Goal: Navigation & Orientation: Find specific page/section

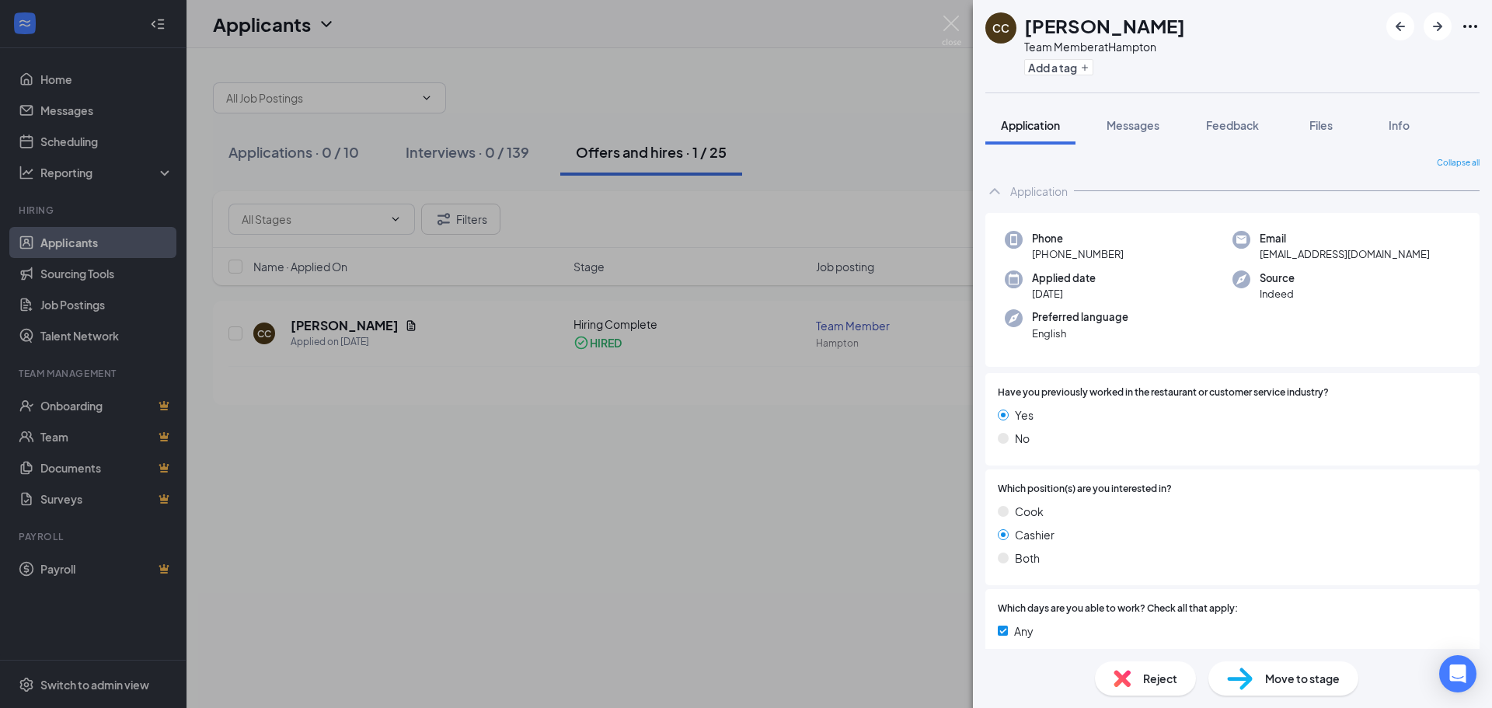
drag, startPoint x: 469, startPoint y: 706, endPoint x: 287, endPoint y: 493, distance: 279.9
click at [462, 695] on div "CC [PERSON_NAME] Team Member at Hampton Add a tag Application Messages Feedback…" at bounding box center [746, 354] width 1492 height 708
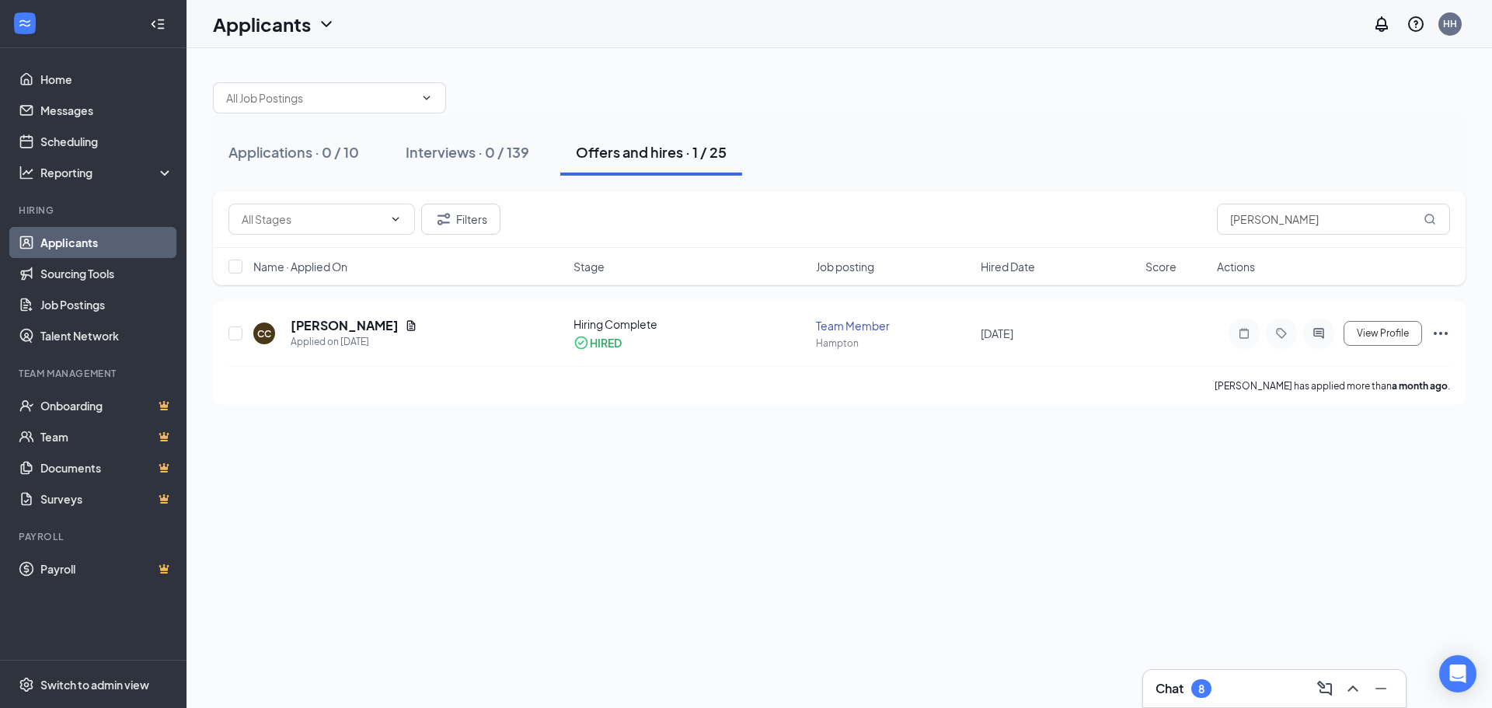
click at [271, 483] on div "Applications · 0 / 10 Interviews · 0 / 139 Offers and hires · 1 / 25 Filters [P…" at bounding box center [840, 378] width 1306 height 660
click at [57, 231] on link "Applicants" at bounding box center [106, 242] width 133 height 31
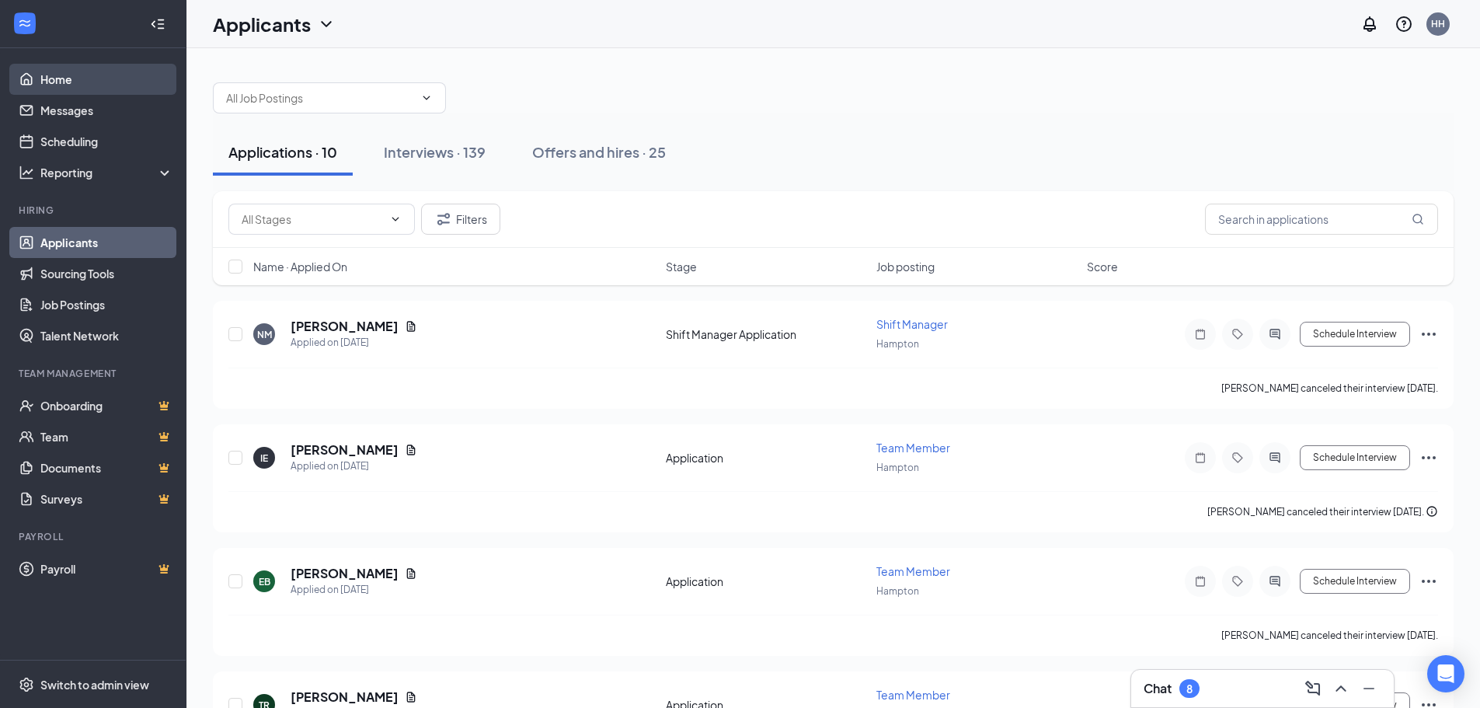
click at [40, 69] on link "Home" at bounding box center [106, 79] width 133 height 31
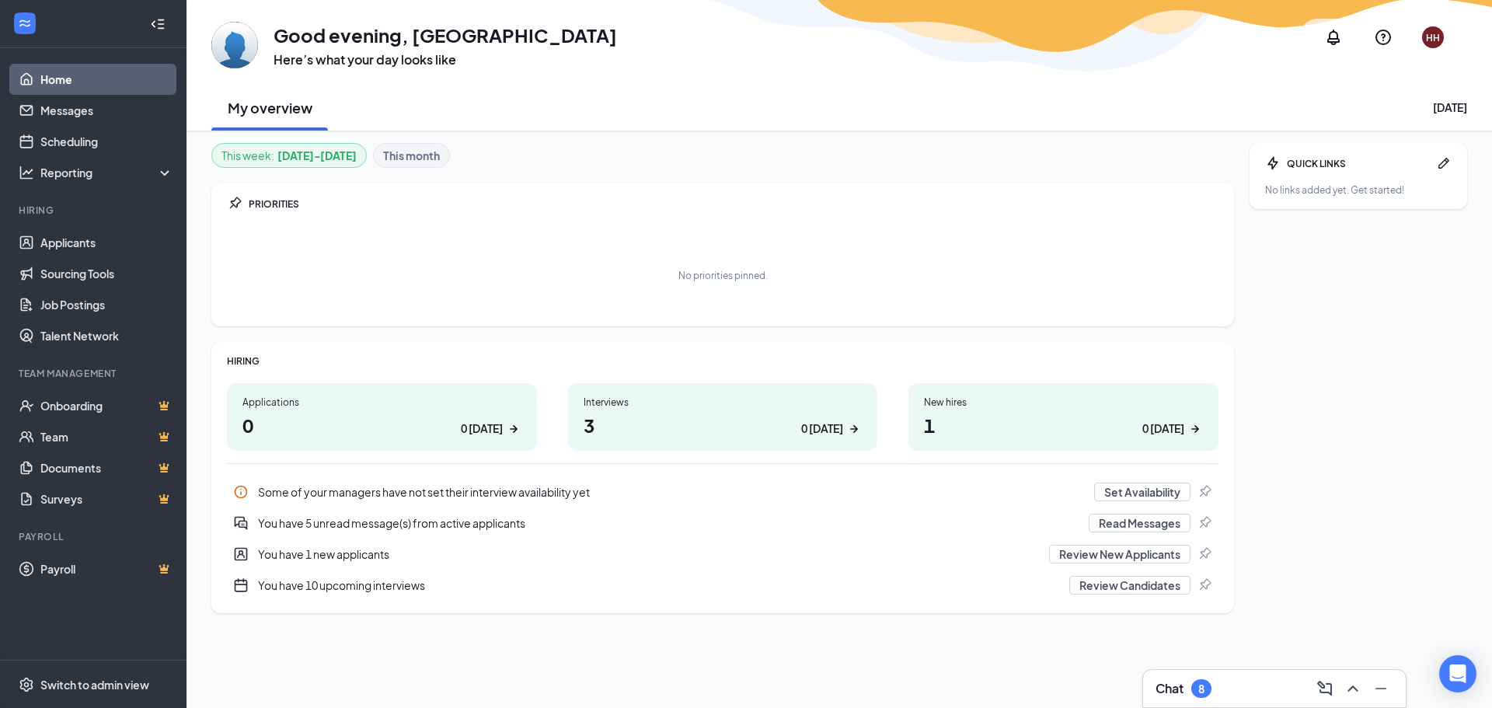
click at [660, 444] on div "Interviews 3 0 [DATE]" at bounding box center [723, 417] width 310 height 68
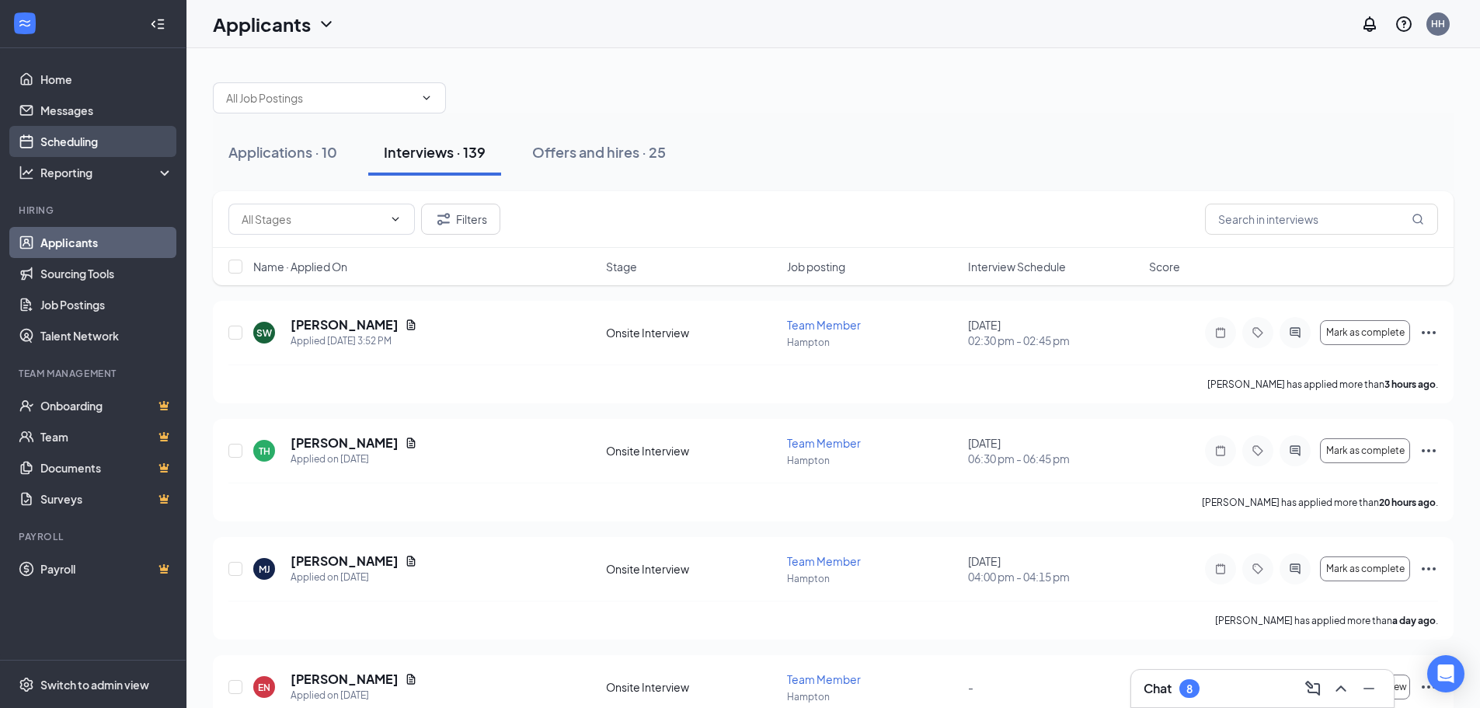
click at [96, 140] on link "Scheduling" at bounding box center [106, 141] width 133 height 31
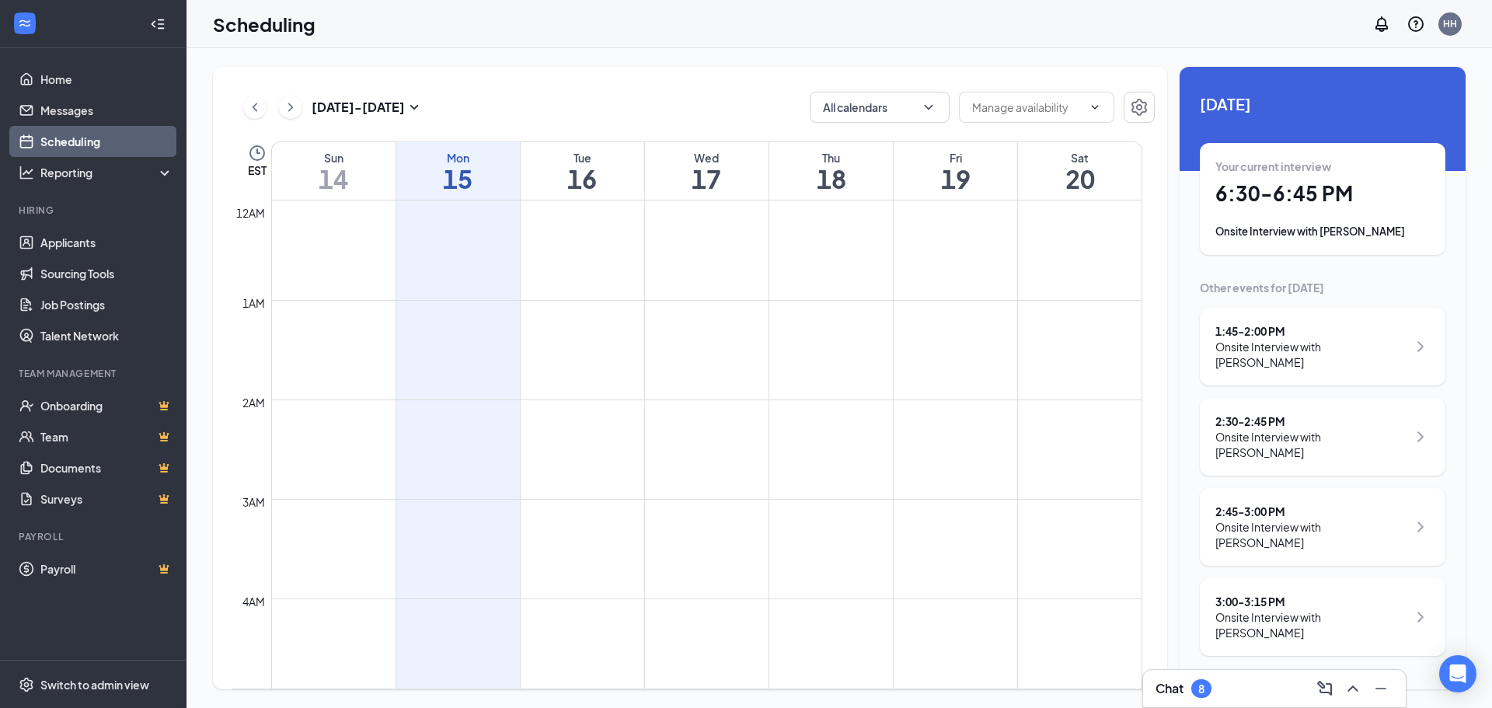
scroll to position [764, 0]
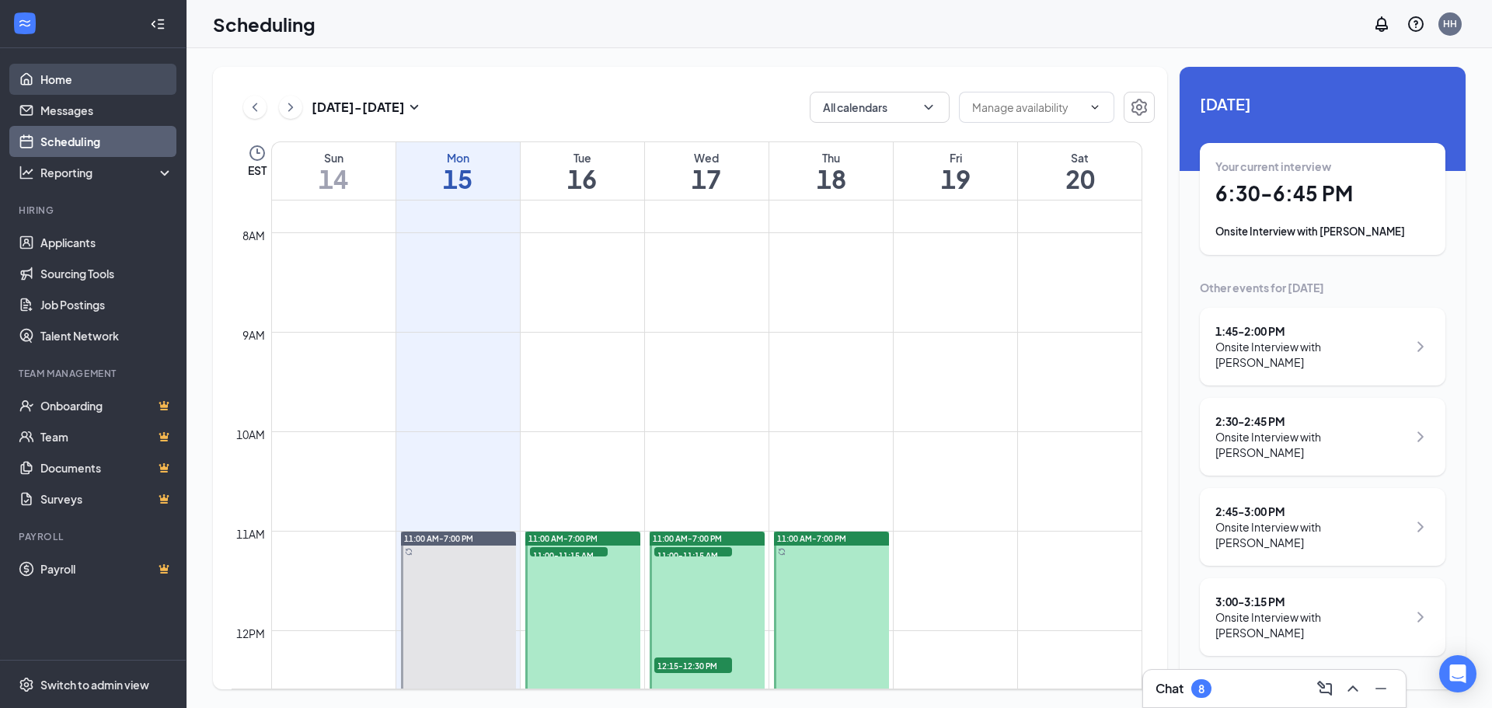
click at [82, 81] on link "Home" at bounding box center [106, 79] width 133 height 31
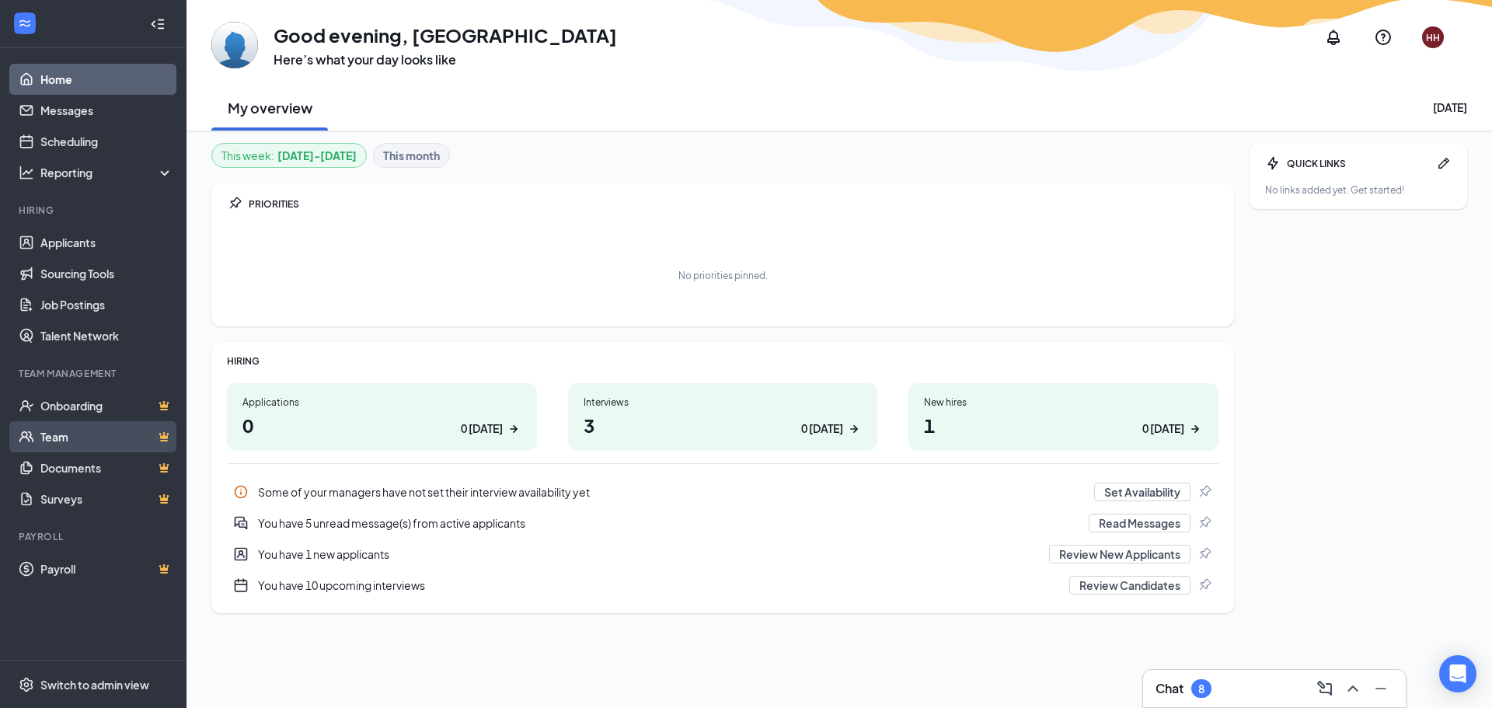
click at [99, 428] on link "Team" at bounding box center [106, 436] width 133 height 31
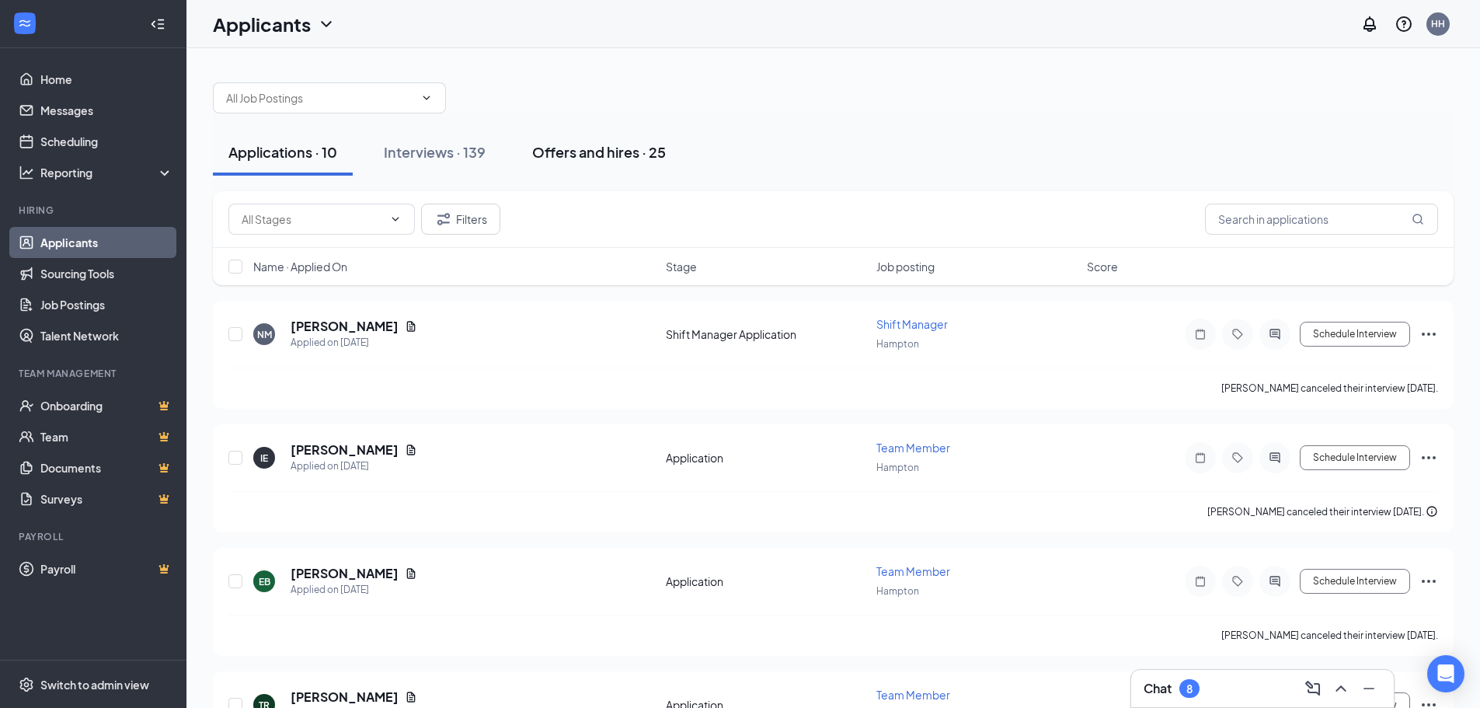
click at [585, 145] on div "Offers and hires · 25" at bounding box center [599, 151] width 134 height 19
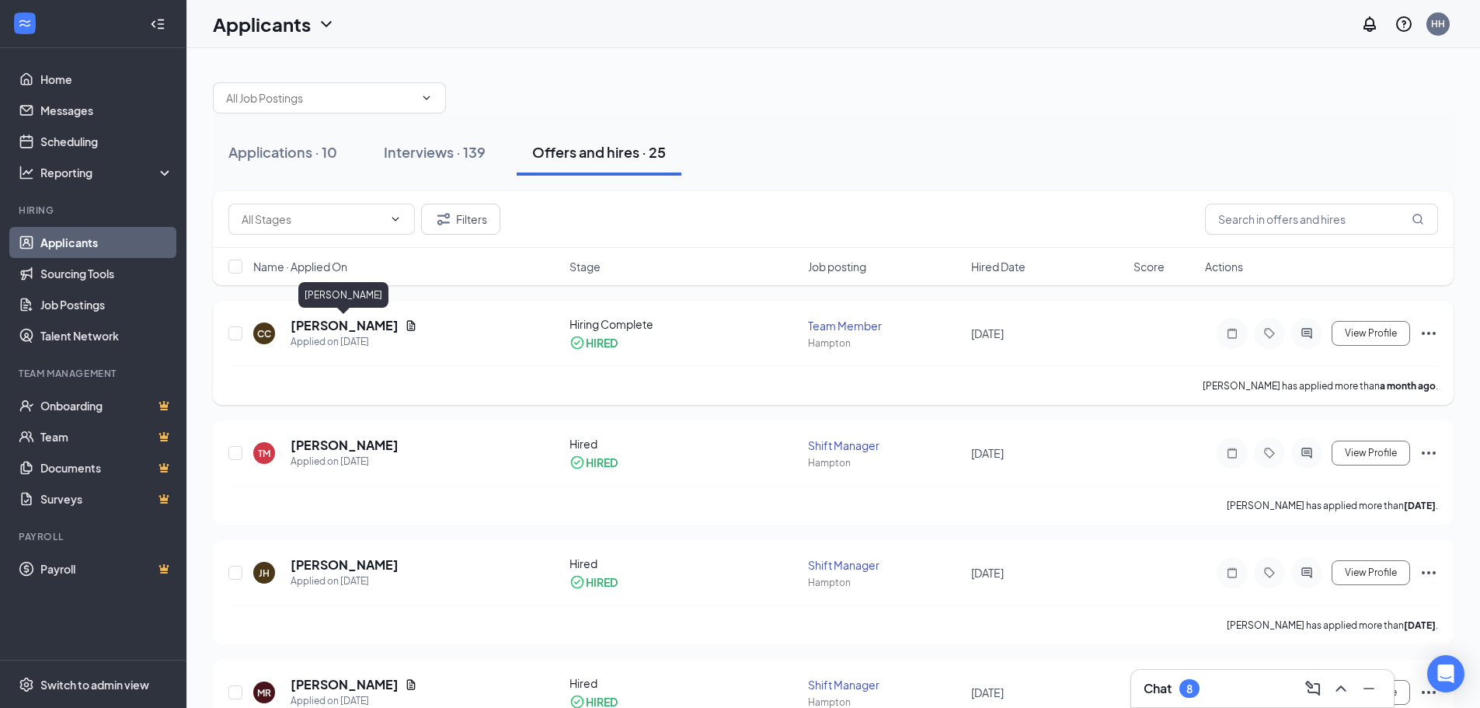
click at [357, 330] on h5 "[PERSON_NAME]" at bounding box center [345, 325] width 108 height 17
